Goal: Find contact information: Find contact information

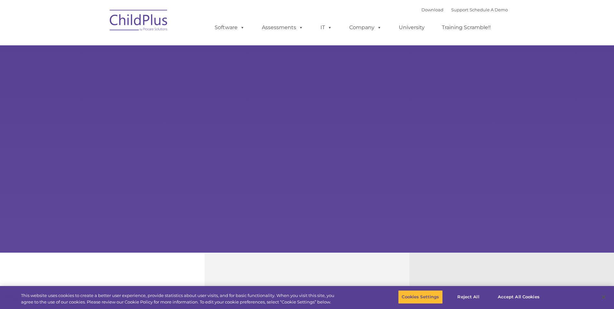
select select "MEDIUM"
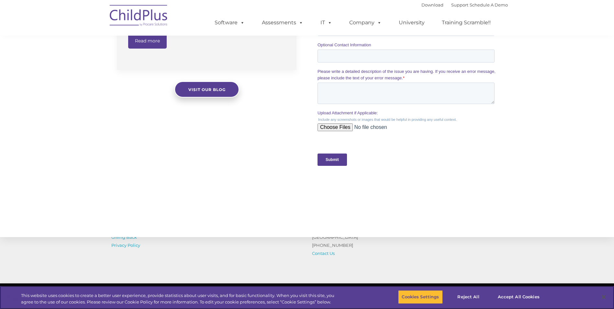
scroll to position [621, 0]
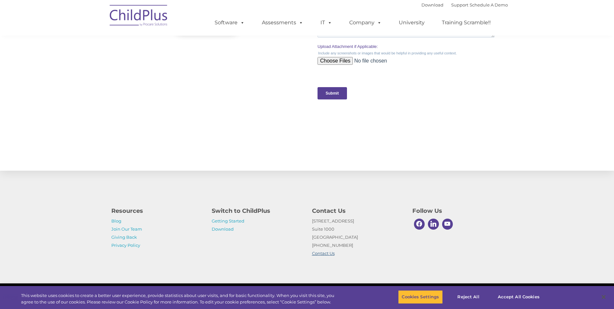
click at [323, 254] on link "Contact Us" at bounding box center [323, 253] width 23 height 5
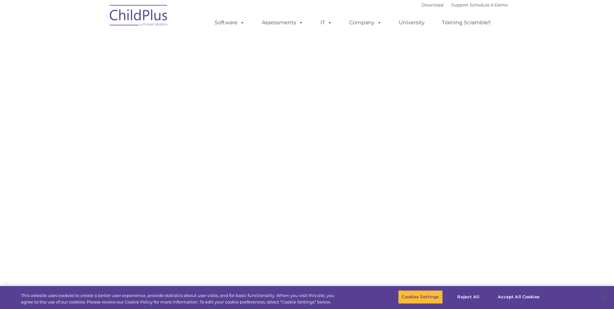
select select "MEDIUM"
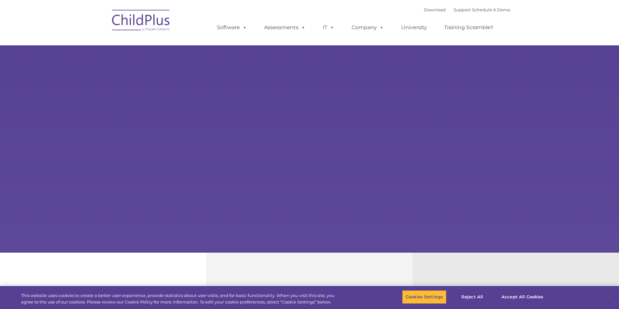
type input ""
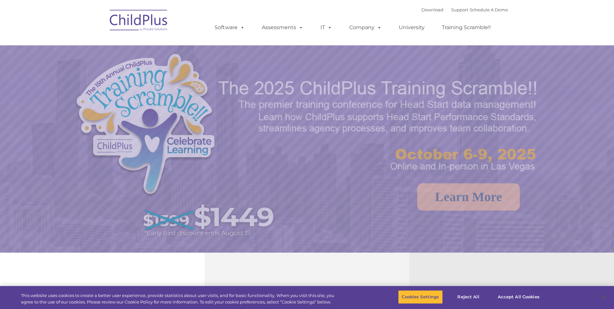
select select "MEDIUM"
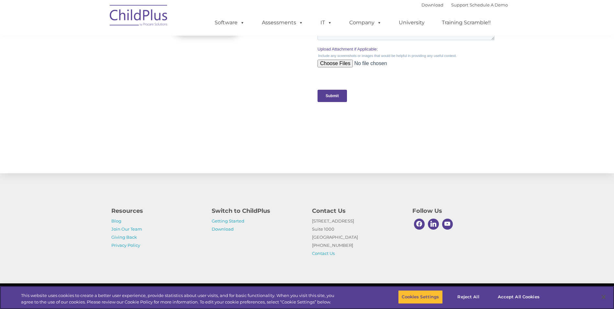
scroll to position [621, 0]
